Goal: Task Accomplishment & Management: Use online tool/utility

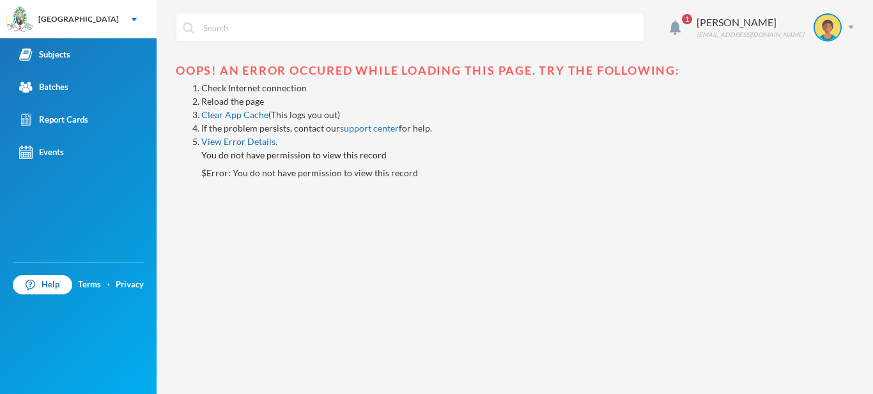
click at [238, 102] on link "Reload the page" at bounding box center [232, 101] width 63 height 11
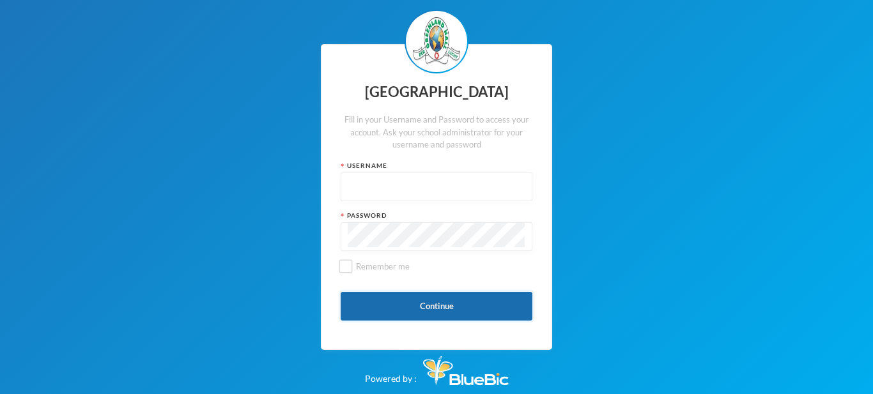
type input "glh25ps07"
click at [403, 299] on button "Continue" at bounding box center [436, 306] width 192 height 29
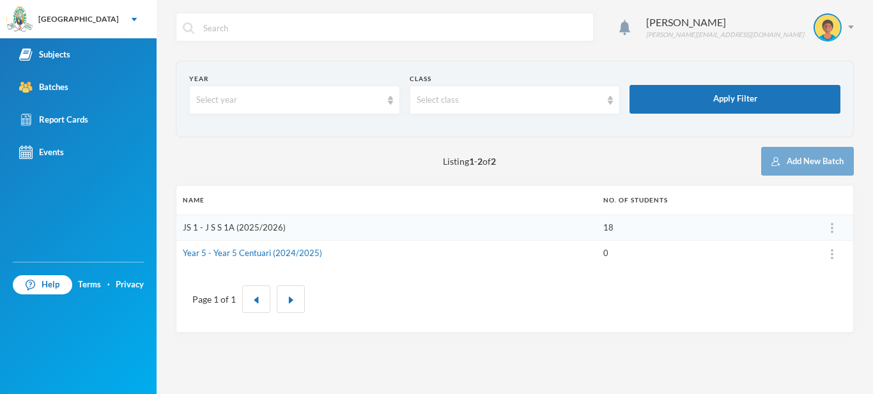
click at [270, 224] on link "JS 1 - J S S 1A (2025/2026)" at bounding box center [234, 227] width 103 height 10
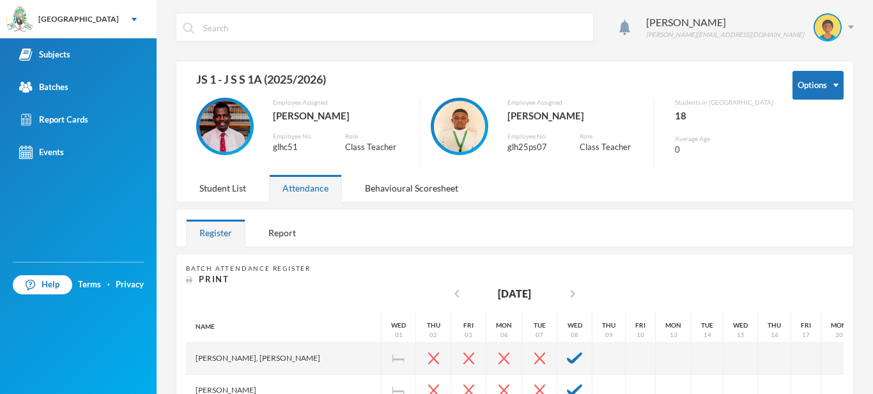
scroll to position [164, 0]
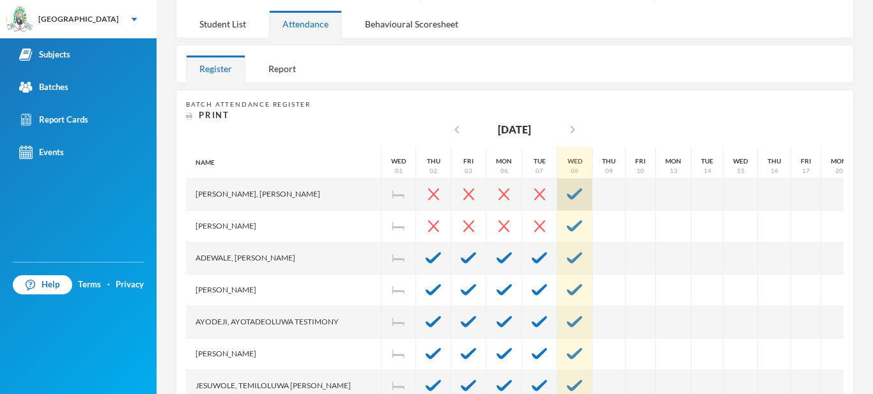
click at [567, 199] on img at bounding box center [574, 193] width 15 height 11
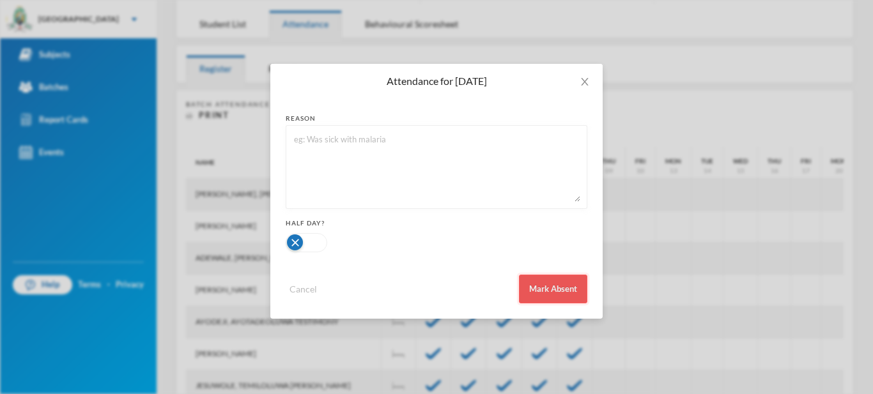
click at [558, 290] on button "Mark Absent" at bounding box center [553, 289] width 68 height 29
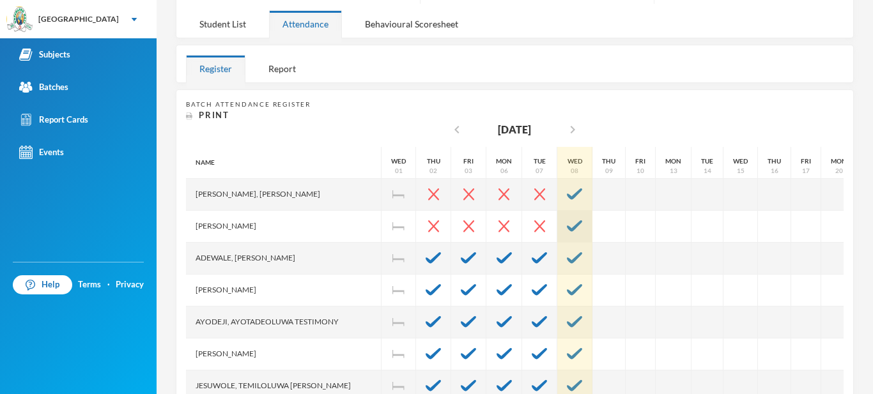
click at [557, 231] on div at bounding box center [574, 227] width 35 height 32
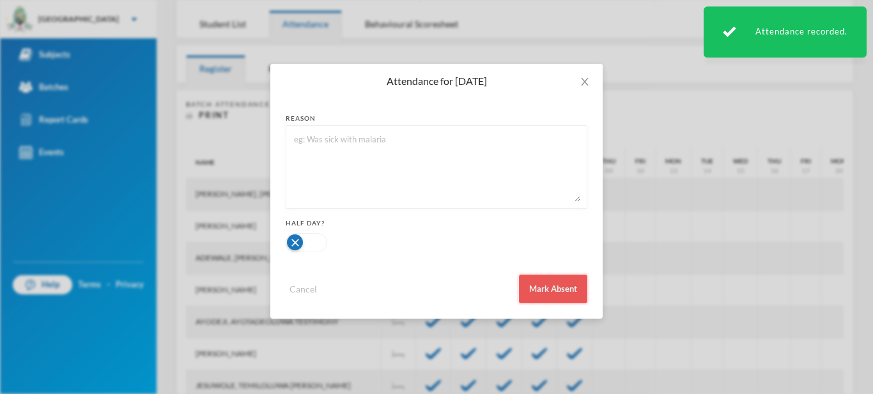
click at [556, 290] on button "Mark Absent" at bounding box center [553, 289] width 68 height 29
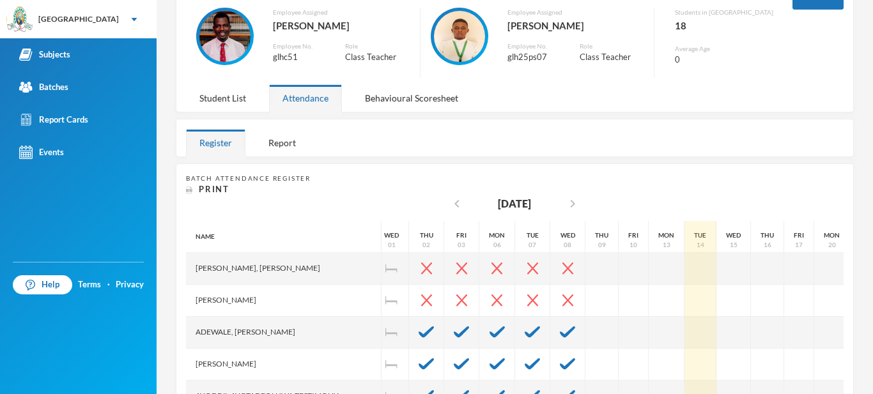
scroll to position [0, 0]
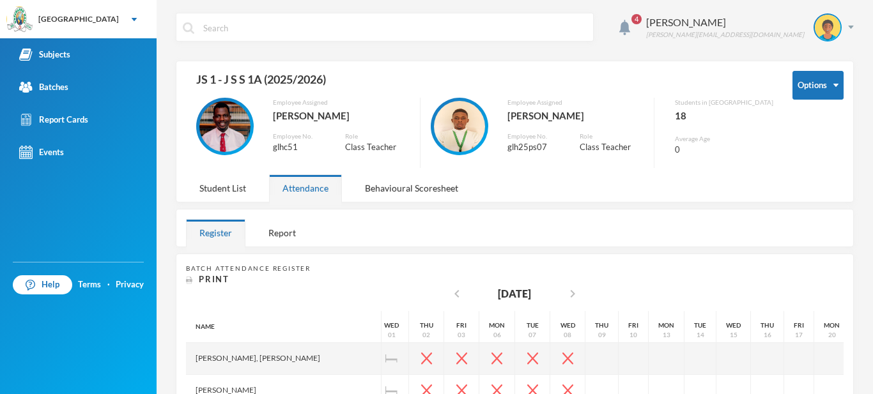
click at [682, 46] on div "4 Eshemoghie Victor victor.eshemogie@greenlandhall.org" at bounding box center [515, 37] width 678 height 48
click at [630, 31] on img at bounding box center [624, 27] width 11 height 15
